Goal: Information Seeking & Learning: Learn about a topic

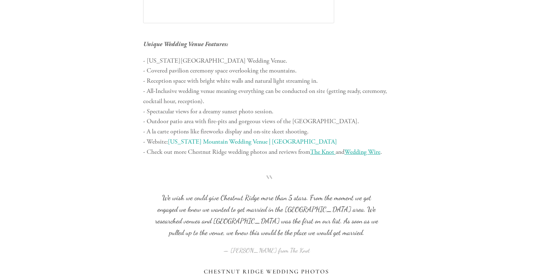
scroll to position [496, 0]
click at [236, 140] on link "[US_STATE] Mountain Wedding Venue | [GEOGRAPHIC_DATA]" at bounding box center [252, 141] width 169 height 8
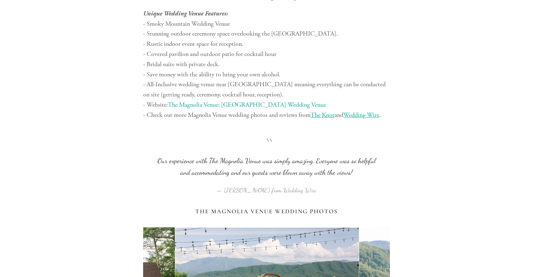
scroll to position [1286, 0]
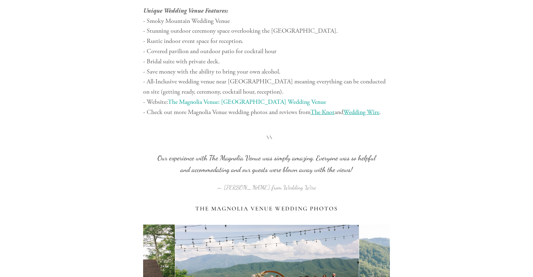
click at [258, 101] on link "The Magnolia Venue: [GEOGRAPHIC_DATA] Wedding Venue" at bounding box center [247, 102] width 158 height 8
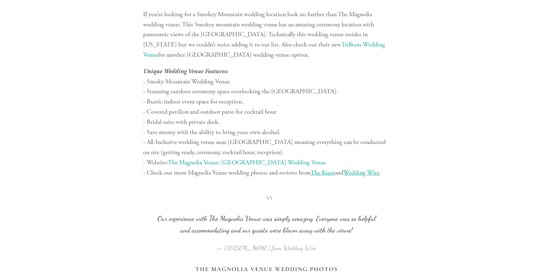
scroll to position [1286, 0]
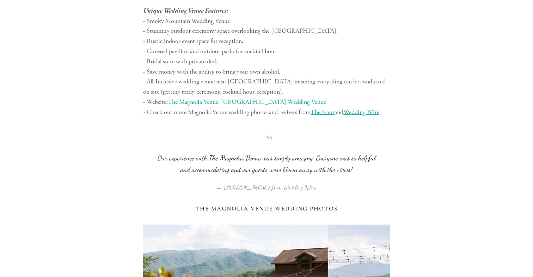
click at [241, 102] on link "The Magnolia Venue: [GEOGRAPHIC_DATA] Wedding Venue" at bounding box center [247, 102] width 158 height 8
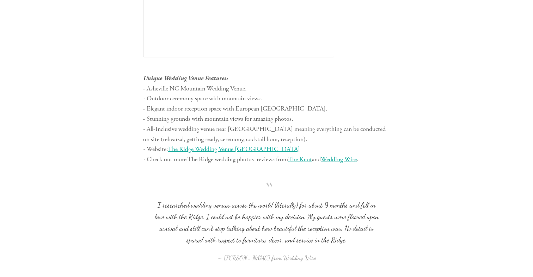
scroll to position [2021, 0]
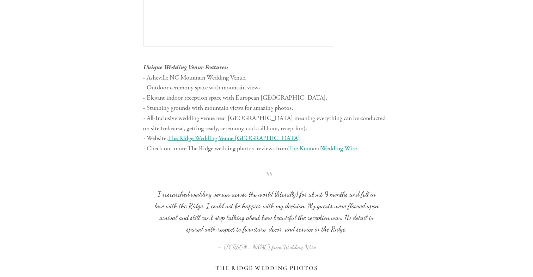
click at [186, 141] on span "The Ridge Wedding Venue [GEOGRAPHIC_DATA]" at bounding box center [234, 138] width 132 height 8
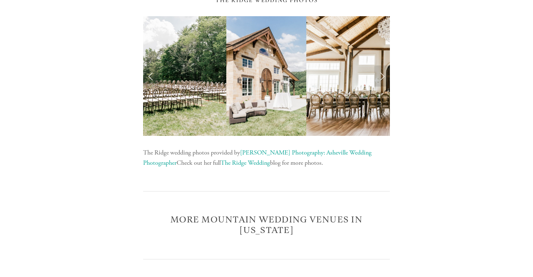
scroll to position [2275, 0]
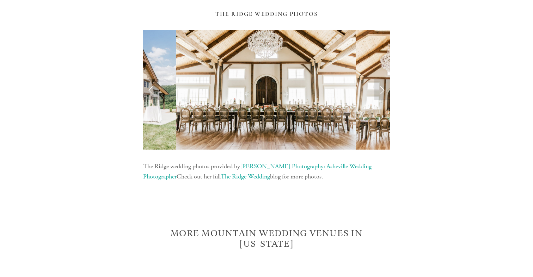
click at [154, 93] on link "Previous Slide" at bounding box center [150, 89] width 15 height 21
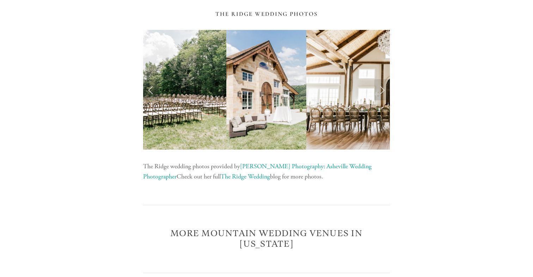
click at [151, 93] on link "Previous Slide" at bounding box center [150, 89] width 15 height 21
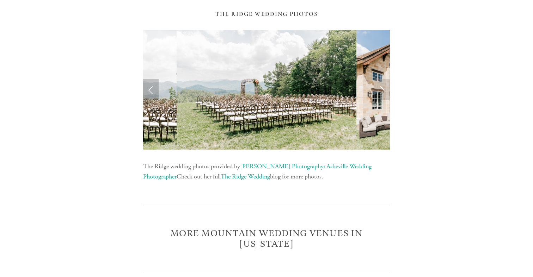
click at [151, 93] on link "Previous Slide" at bounding box center [150, 89] width 15 height 21
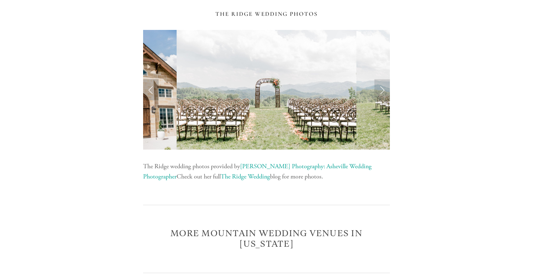
click at [151, 93] on link "Previous Slide" at bounding box center [150, 89] width 15 height 21
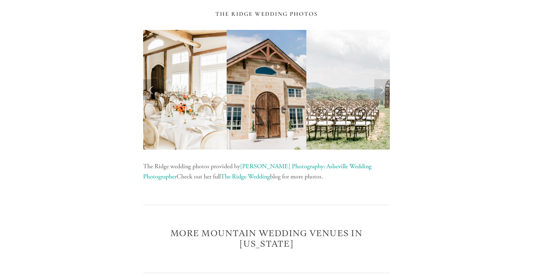
click at [151, 93] on link "Previous Slide" at bounding box center [150, 89] width 15 height 21
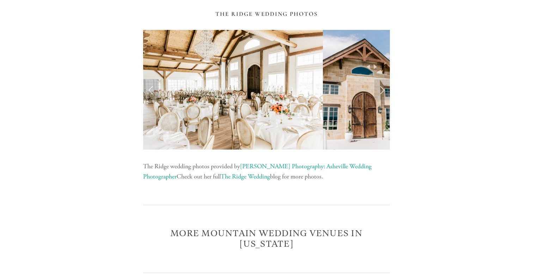
click at [151, 93] on link "Previous Slide" at bounding box center [150, 89] width 15 height 21
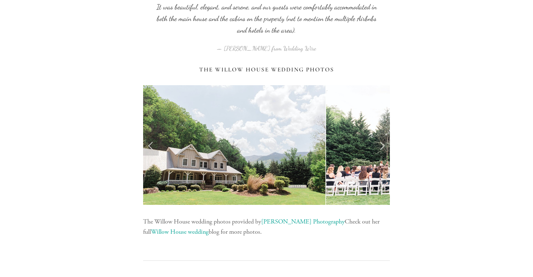
scroll to position [3028, 0]
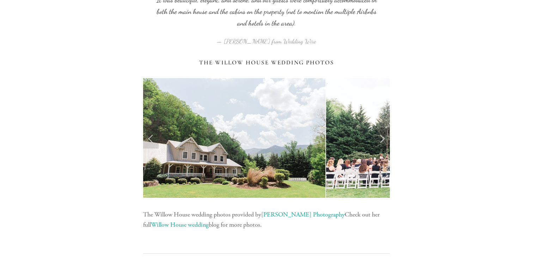
click at [382, 138] on link "Next Slide" at bounding box center [381, 137] width 15 height 21
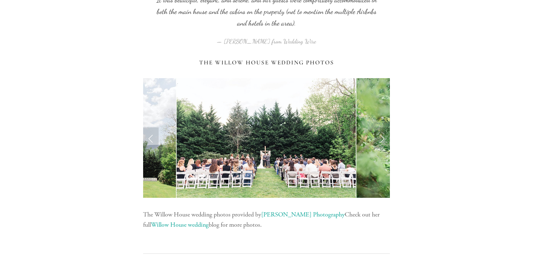
click at [382, 138] on link "Next Slide" at bounding box center [381, 137] width 15 height 21
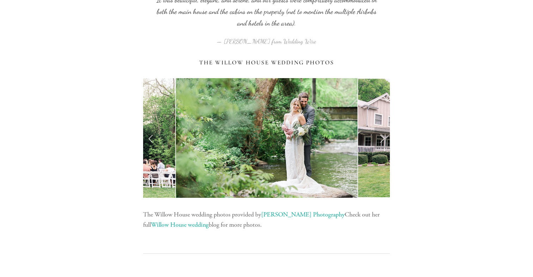
click at [382, 138] on link "Next Slide" at bounding box center [381, 137] width 15 height 21
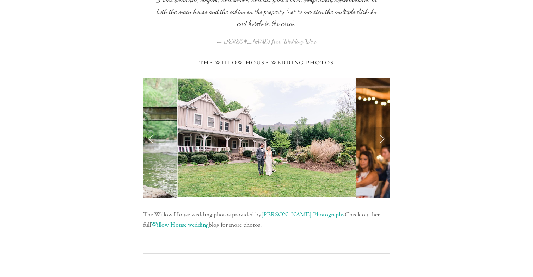
click at [382, 138] on link "Next Slide" at bounding box center [381, 137] width 15 height 21
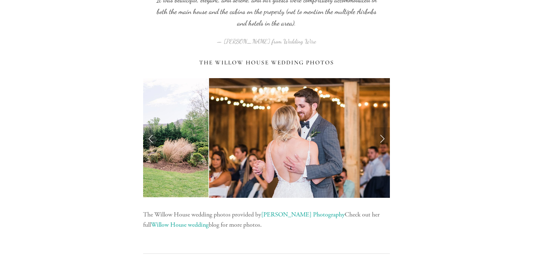
click at [382, 138] on link "Next Slide" at bounding box center [381, 137] width 15 height 21
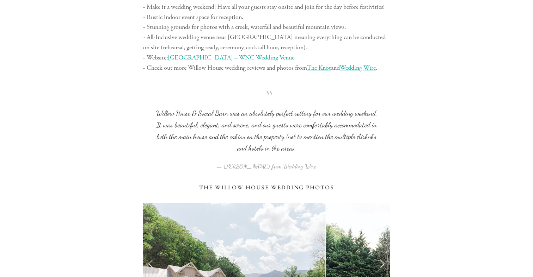
scroll to position [2901, 0]
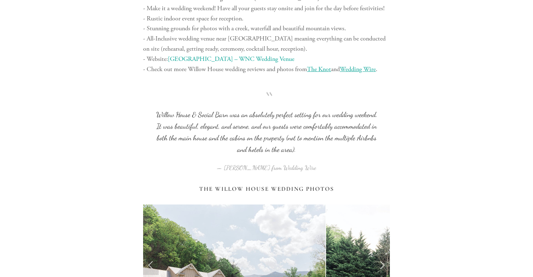
click at [267, 61] on link "[GEOGRAPHIC_DATA] – WNC Wedding Venue" at bounding box center [231, 59] width 126 height 8
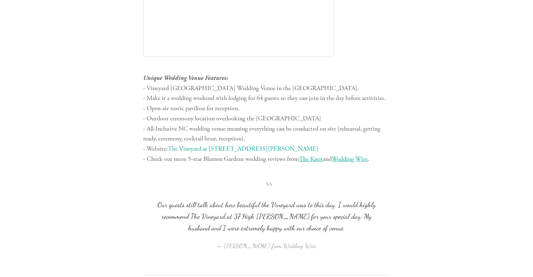
scroll to position [3532, 0]
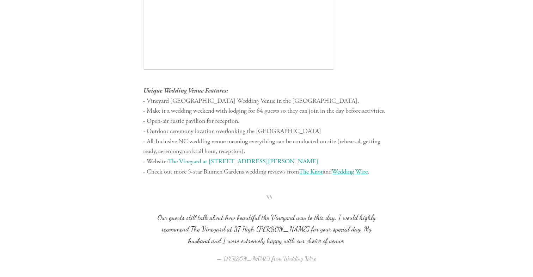
click at [195, 164] on link "The Vineyard at [STREET_ADDRESS][PERSON_NAME]" at bounding box center [243, 161] width 150 height 8
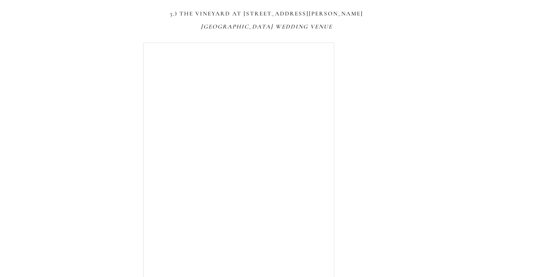
scroll to position [3274, 0]
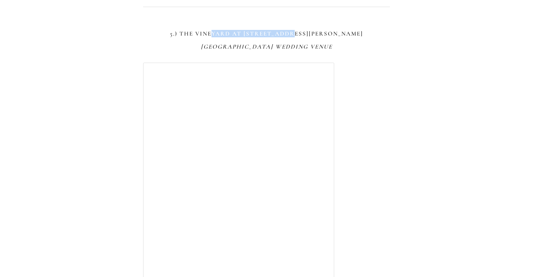
drag, startPoint x: 326, startPoint y: 33, endPoint x: 247, endPoint y: 31, distance: 78.6
click at [247, 31] on h3 "5.) The Vineyard at [STREET_ADDRESS][PERSON_NAME]" at bounding box center [266, 33] width 247 height 7
click at [236, 36] on h3 "5.) The Vineyard at [STREET_ADDRESS][PERSON_NAME]" at bounding box center [266, 33] width 247 height 7
drag, startPoint x: 213, startPoint y: 33, endPoint x: 330, endPoint y: 33, distance: 116.9
click at [330, 33] on h3 "5.) The Vineyard at [STREET_ADDRESS][PERSON_NAME]" at bounding box center [266, 33] width 247 height 7
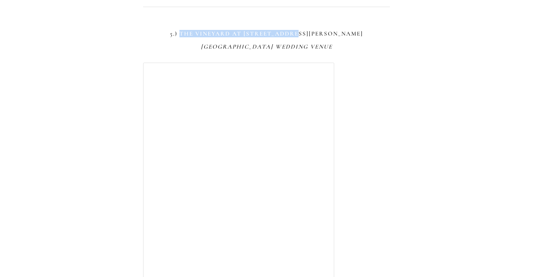
copy h3 "The Vineyard at [STREET_ADDRESS][PERSON_NAME]"
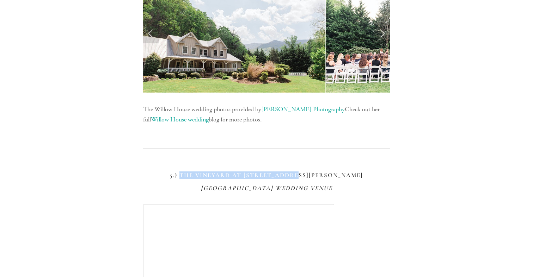
scroll to position [3087, 0]
